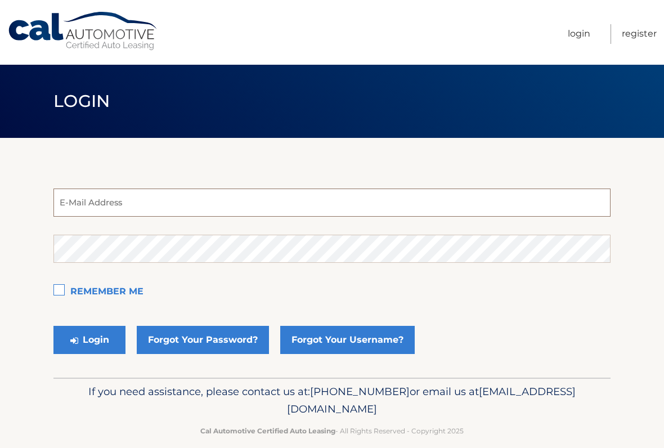
type input "carytrout@icloud.com"
click at [89, 340] on button "Login" at bounding box center [89, 340] width 72 height 28
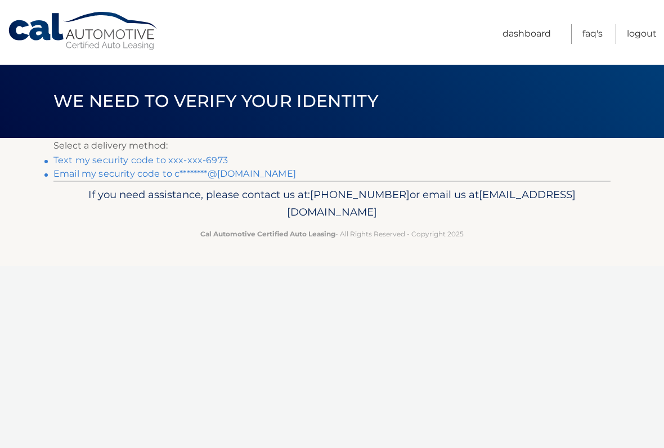
click at [93, 159] on link "Text my security code to xxx-xxx-6973" at bounding box center [140, 160] width 174 height 11
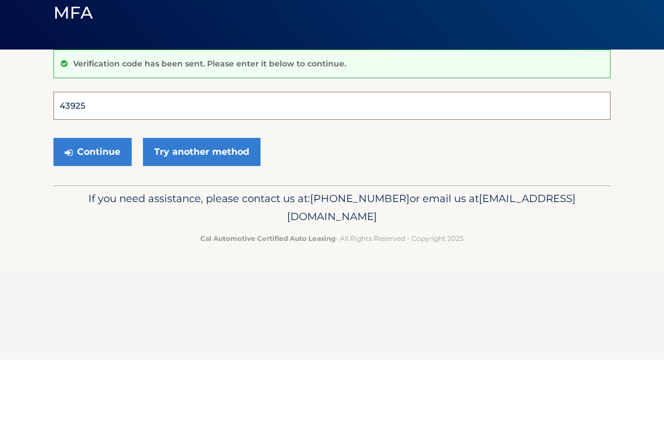
type input "439253"
click at [92, 226] on button "Continue" at bounding box center [92, 240] width 78 height 28
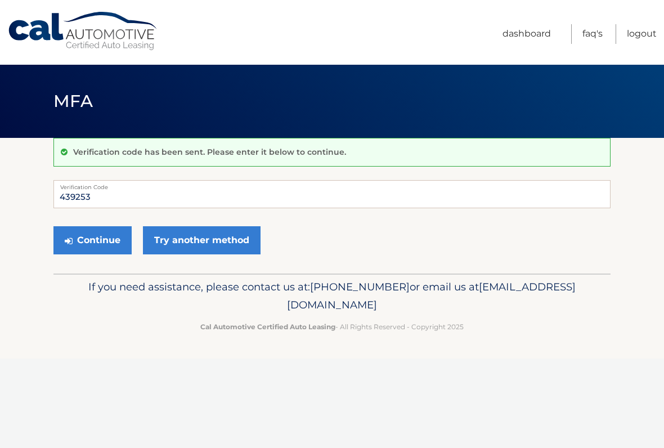
click at [95, 239] on button "Continue" at bounding box center [92, 240] width 78 height 28
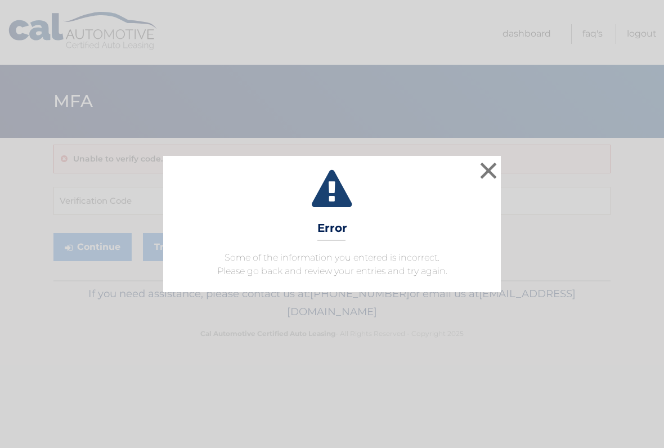
click at [482, 167] on button "×" at bounding box center [488, 170] width 23 height 23
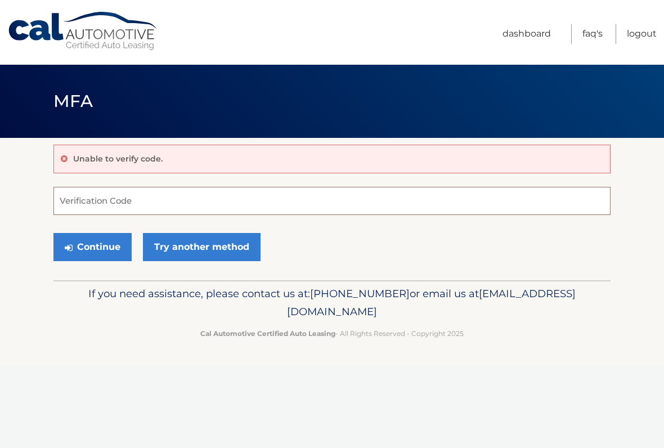
click at [82, 204] on input "Verification Code" at bounding box center [331, 201] width 557 height 28
click at [507, 38] on link "Dashboard" at bounding box center [526, 34] width 48 height 20
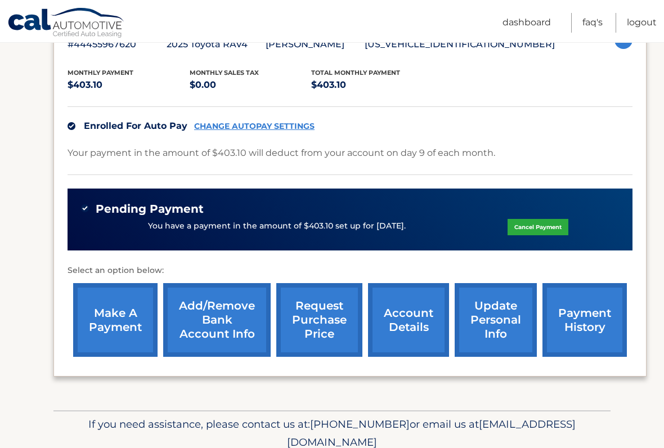
scroll to position [223, 0]
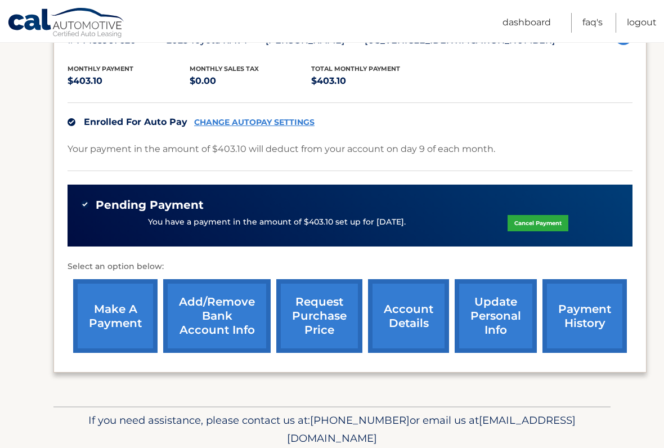
click at [642, 21] on link "Logout" at bounding box center [642, 23] width 30 height 20
